Goal: Information Seeking & Learning: Learn about a topic

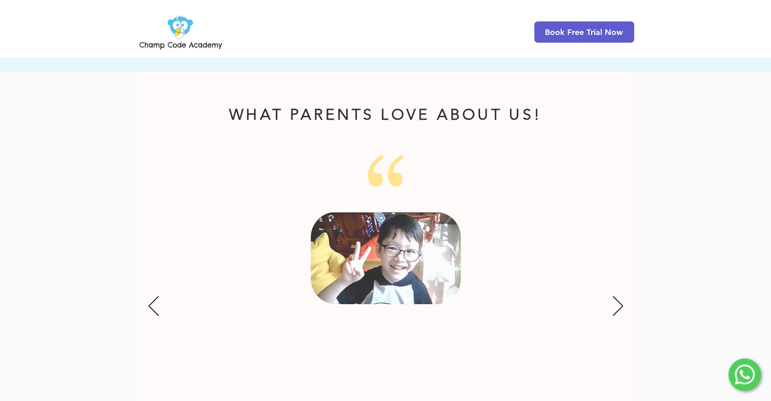
scroll to position [1217, 0]
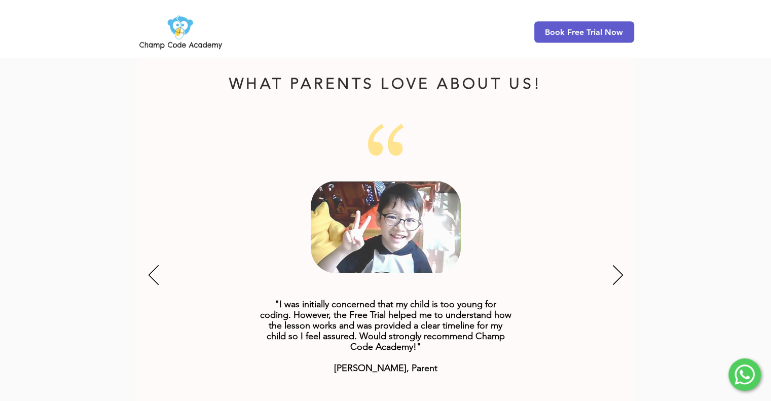
click at [633, 262] on div "Slideshow" at bounding box center [385, 276] width 497 height 304
click at [622, 265] on icon "Next" at bounding box center [618, 275] width 10 height 20
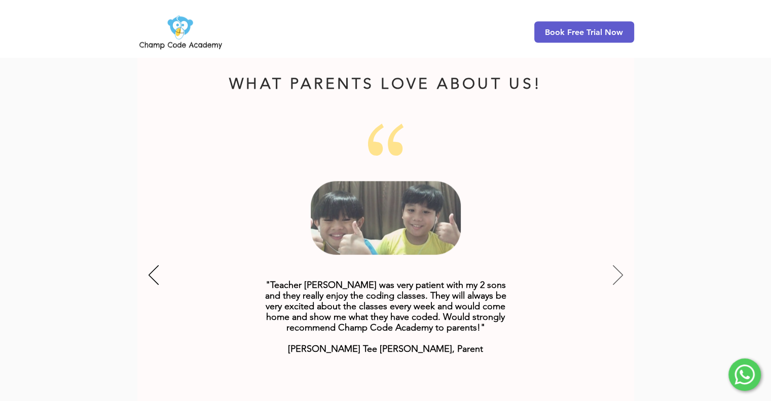
click at [620, 265] on icon "Next" at bounding box center [618, 275] width 10 height 20
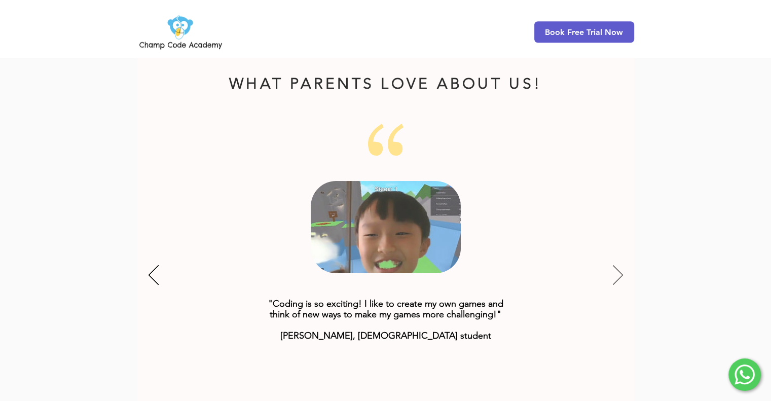
click at [620, 265] on icon "Next" at bounding box center [618, 275] width 10 height 20
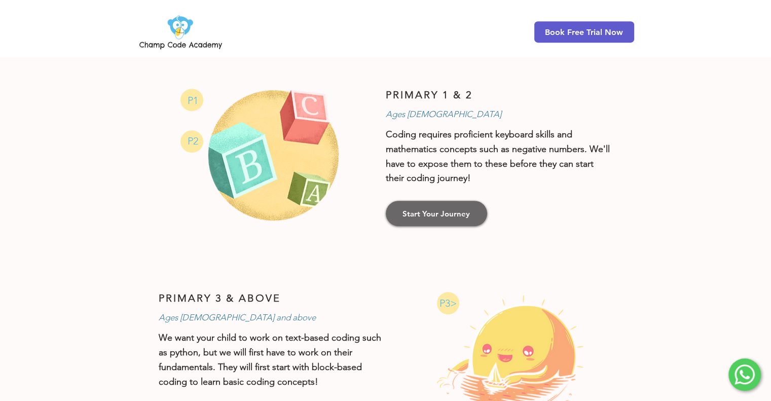
scroll to position [558, 0]
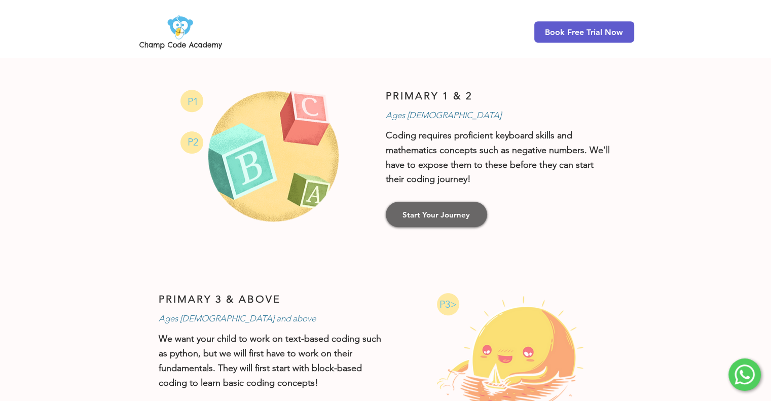
click at [430, 209] on span "Start Your Journey" at bounding box center [435, 214] width 67 height 11
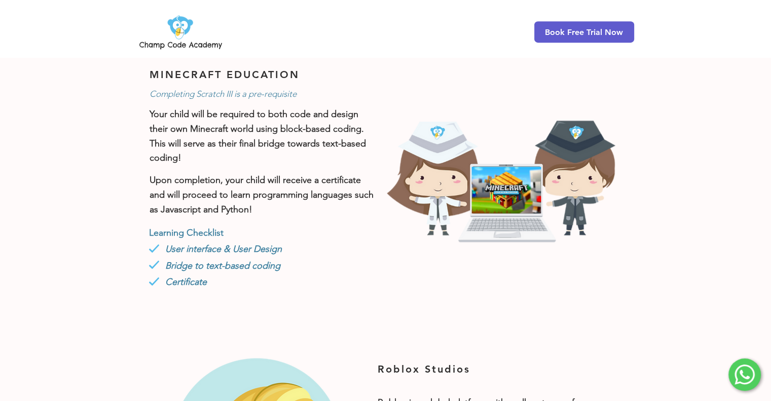
scroll to position [558, 0]
